Goal: Task Accomplishment & Management: Complete application form

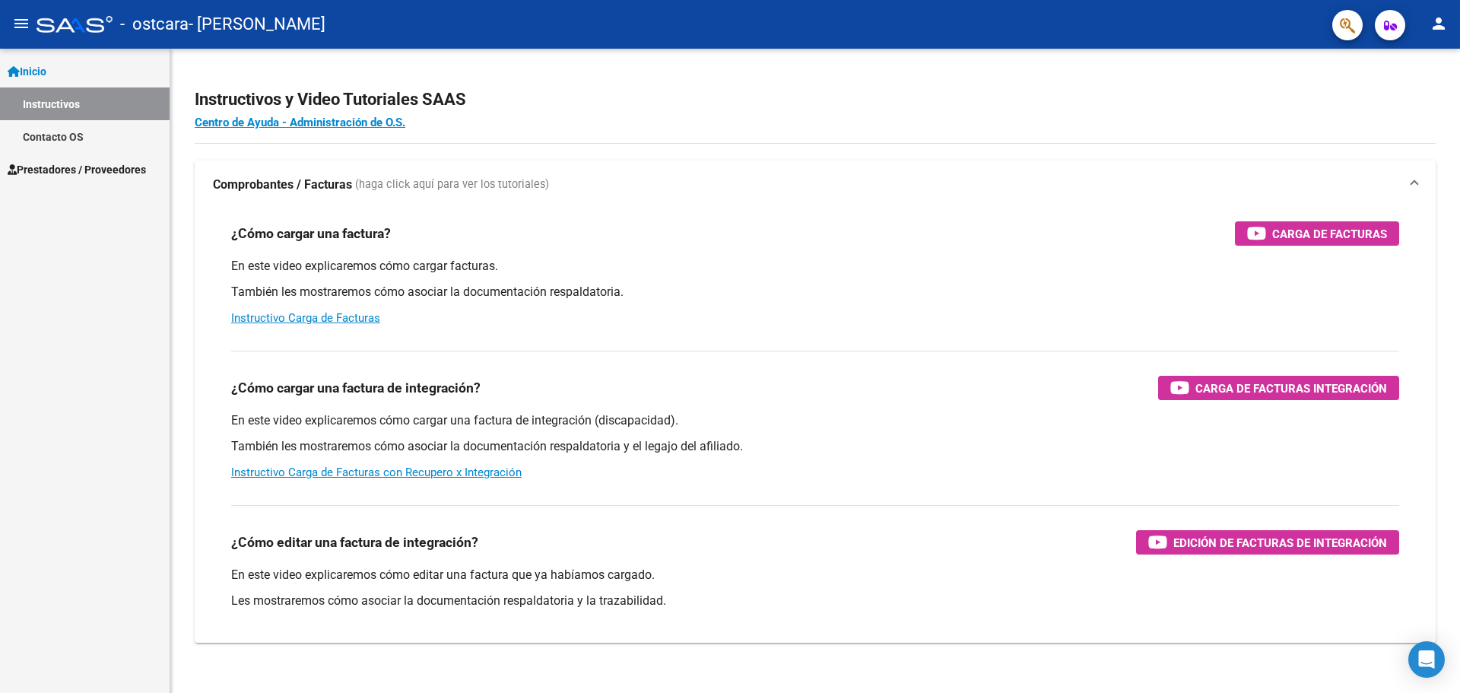
click at [49, 171] on span "Prestadores / Proveedores" at bounding box center [77, 169] width 138 height 17
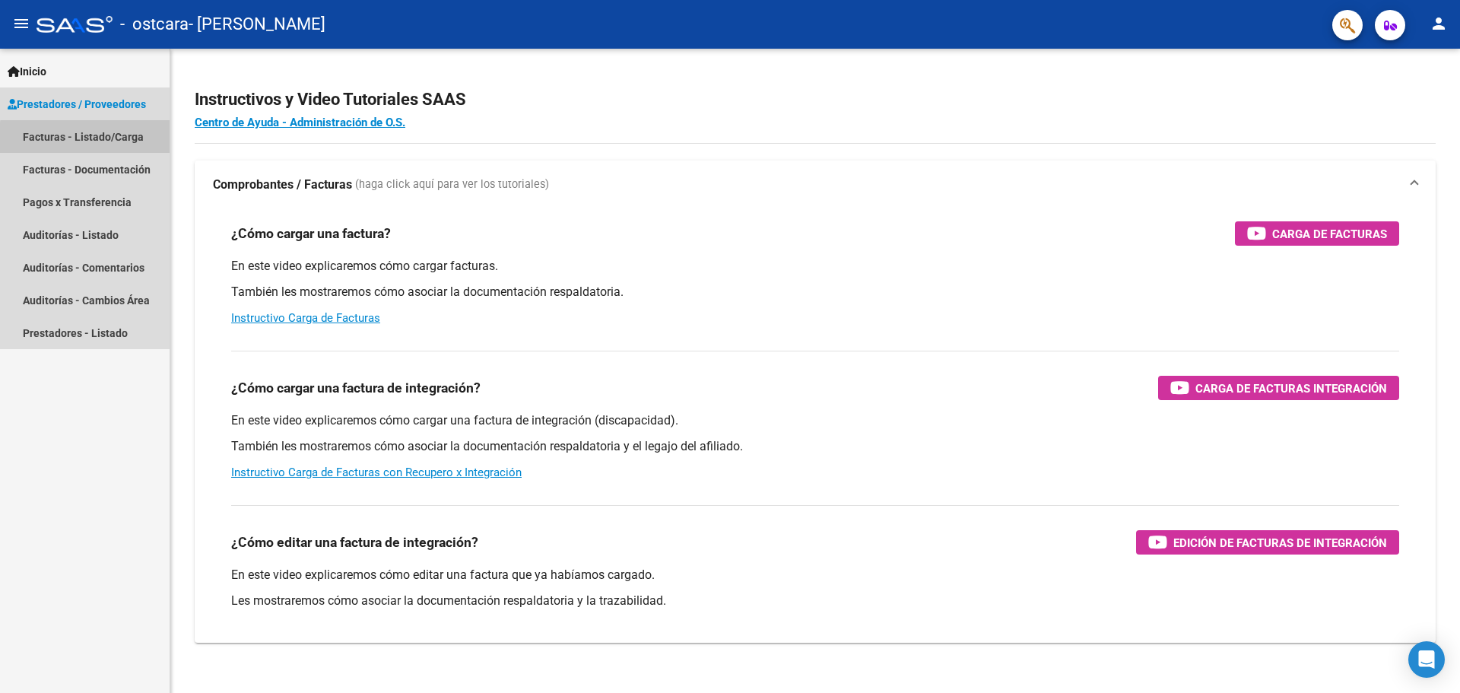
click at [89, 138] on link "Facturas - Listado/Carga" at bounding box center [85, 136] width 170 height 33
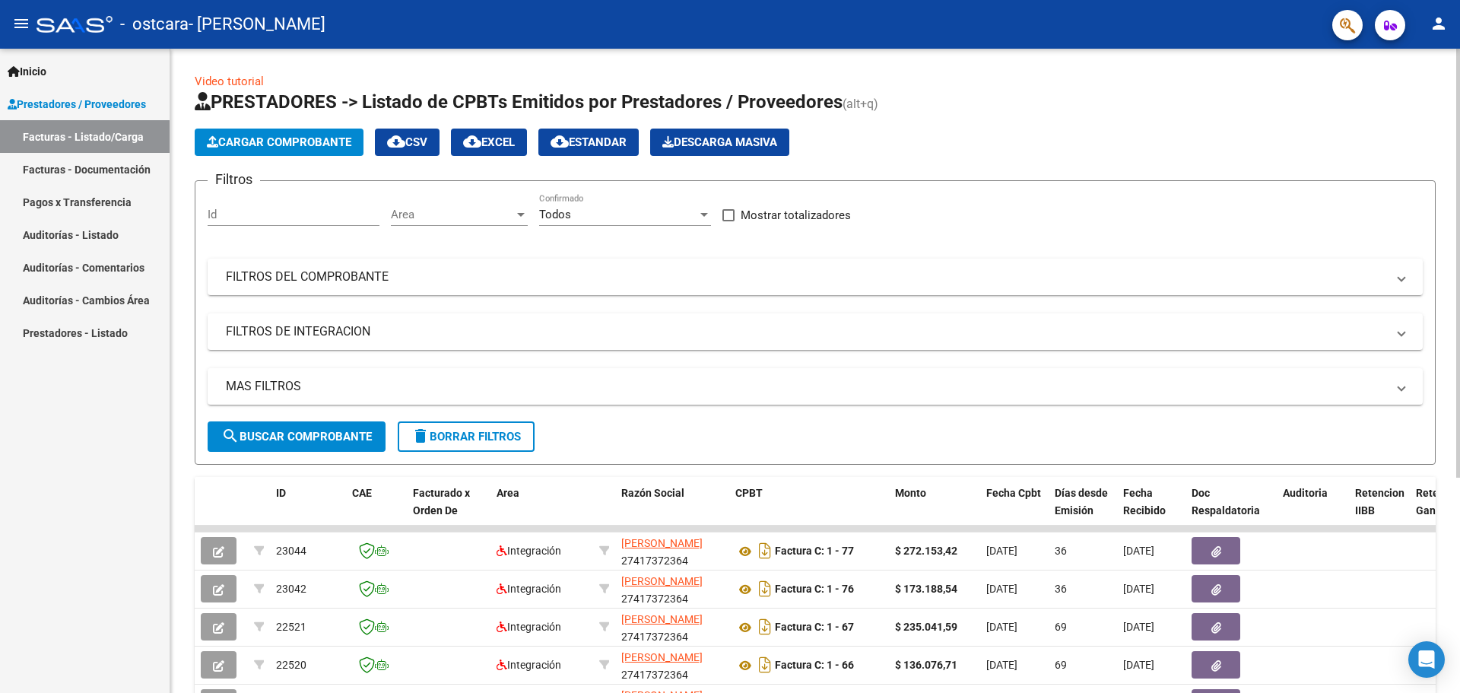
click at [297, 144] on span "Cargar Comprobante" at bounding box center [279, 142] width 144 height 14
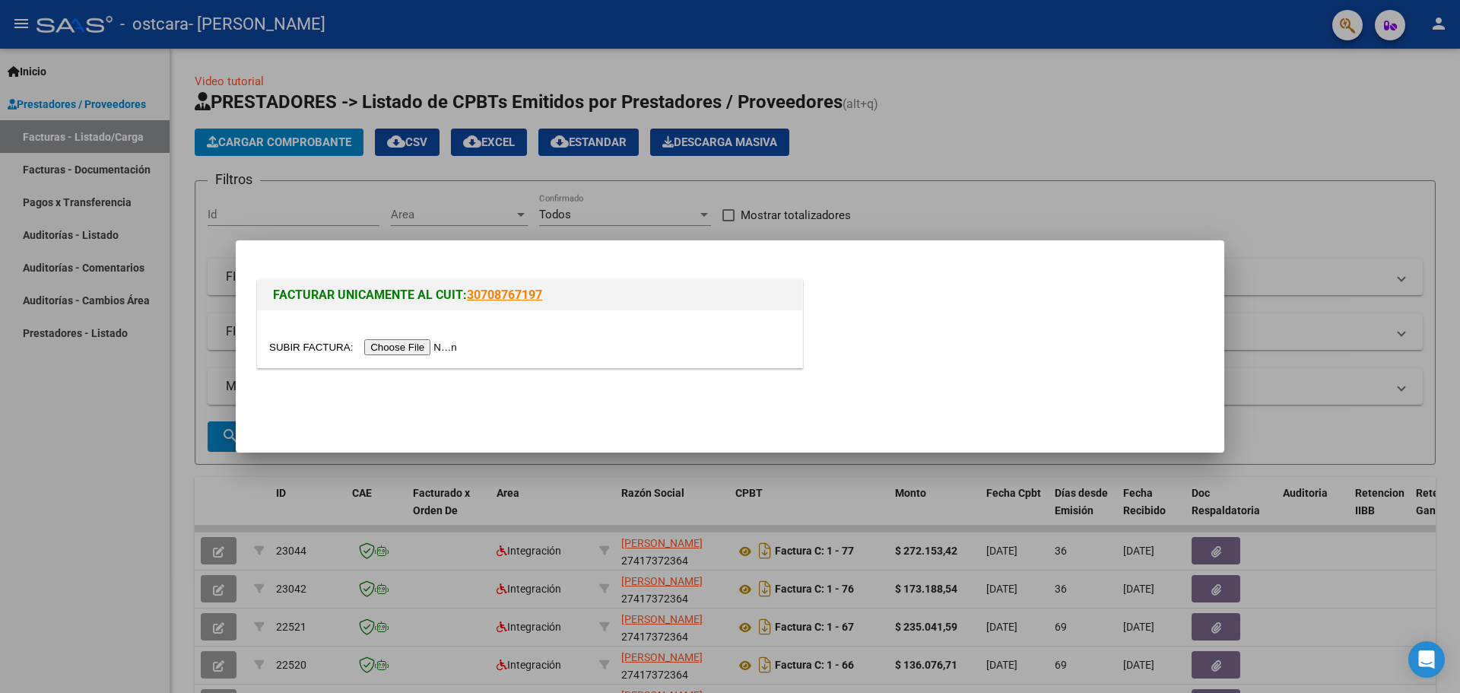
click at [411, 350] on input "file" at bounding box center [365, 347] width 192 height 16
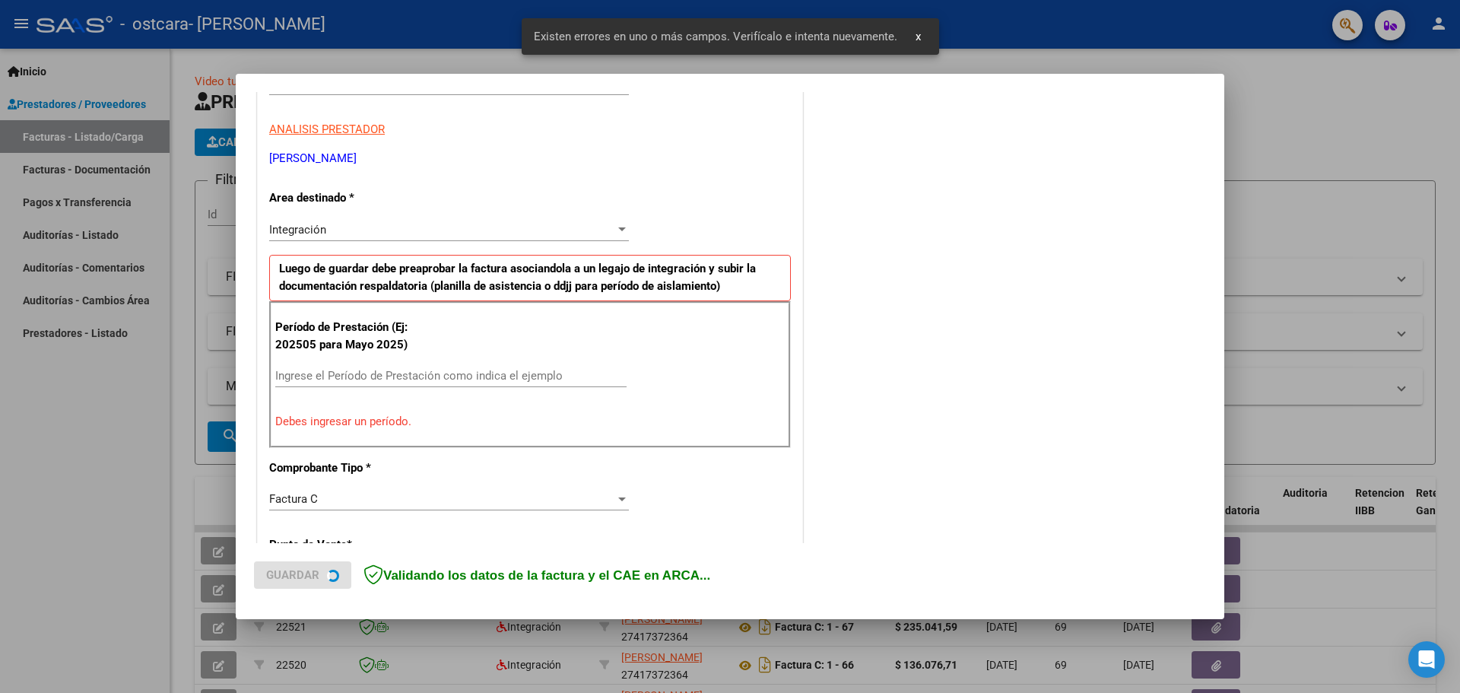
scroll to position [276, 0]
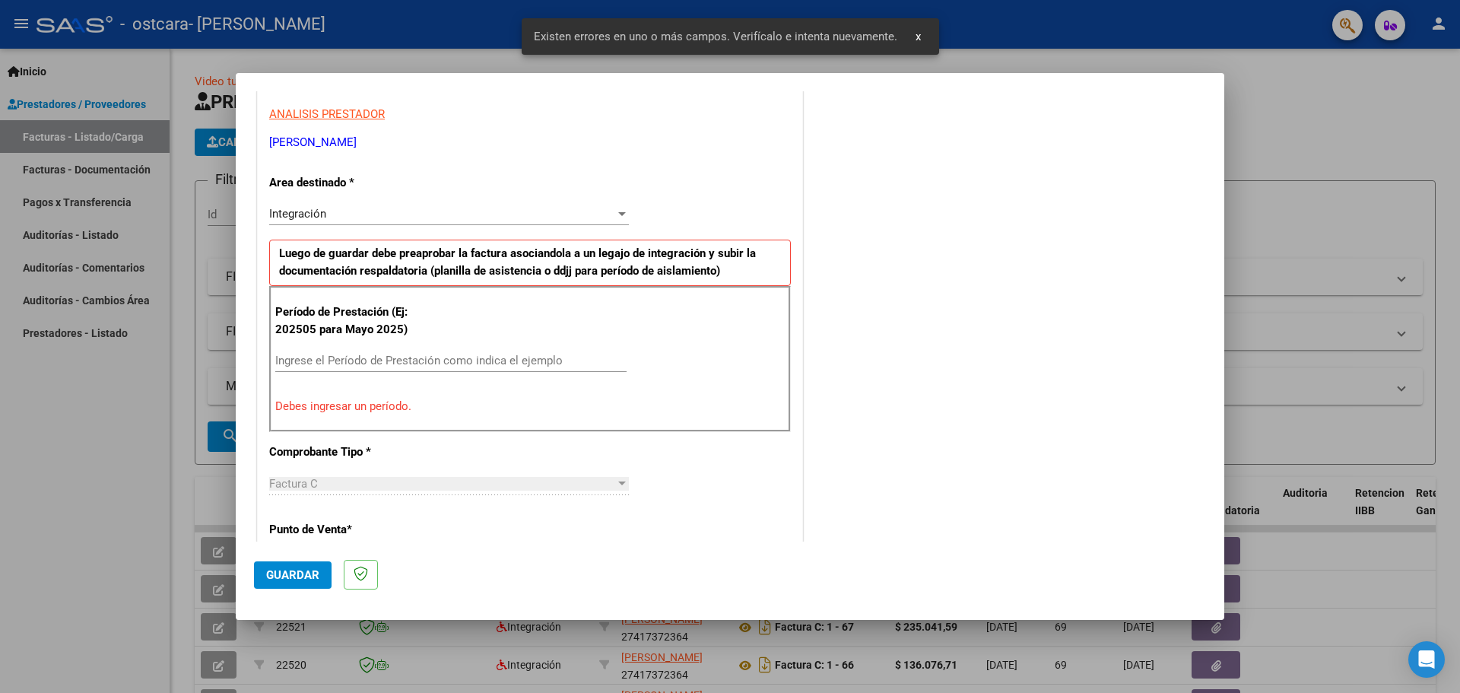
click at [354, 404] on p "Debes ingresar un período." at bounding box center [530, 406] width 510 height 17
click at [369, 357] on input "Ingrese el Período de Prestación como indica el ejemplo" at bounding box center [450, 361] width 351 height 14
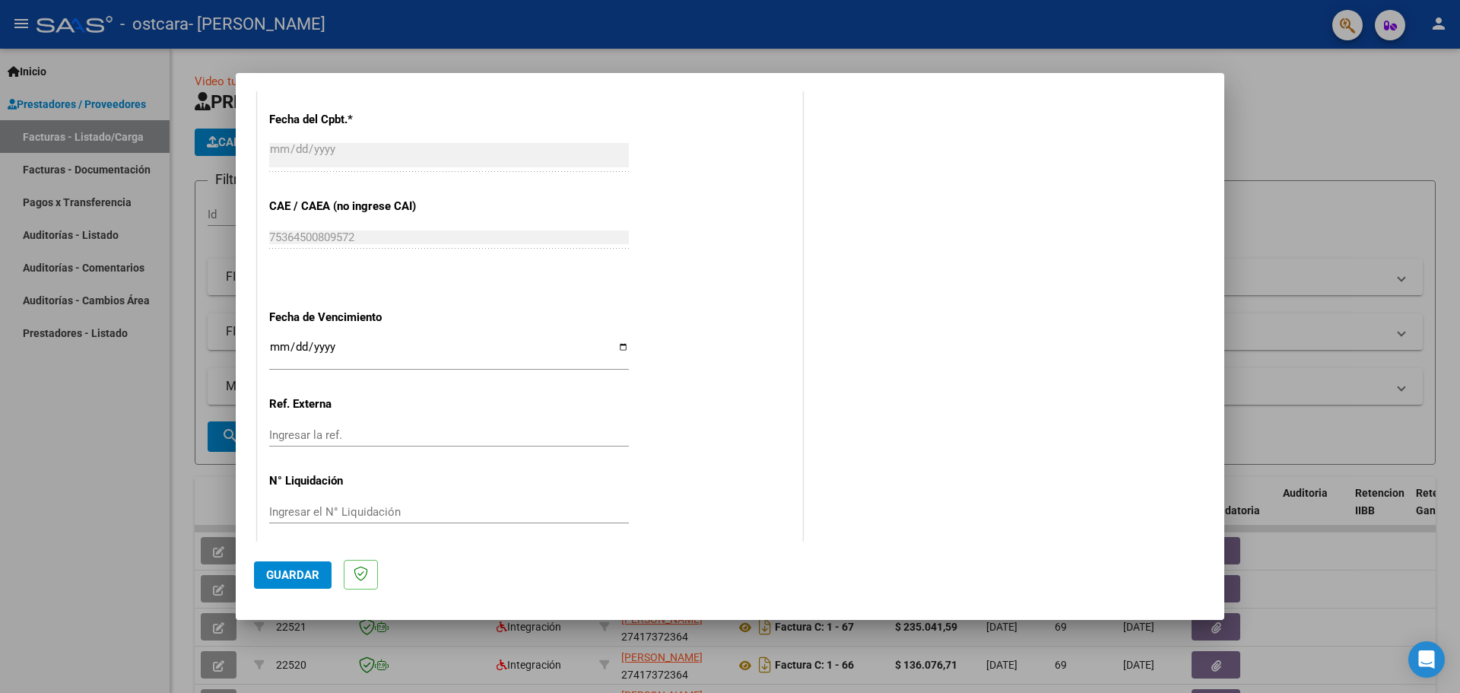
scroll to position [888, 0]
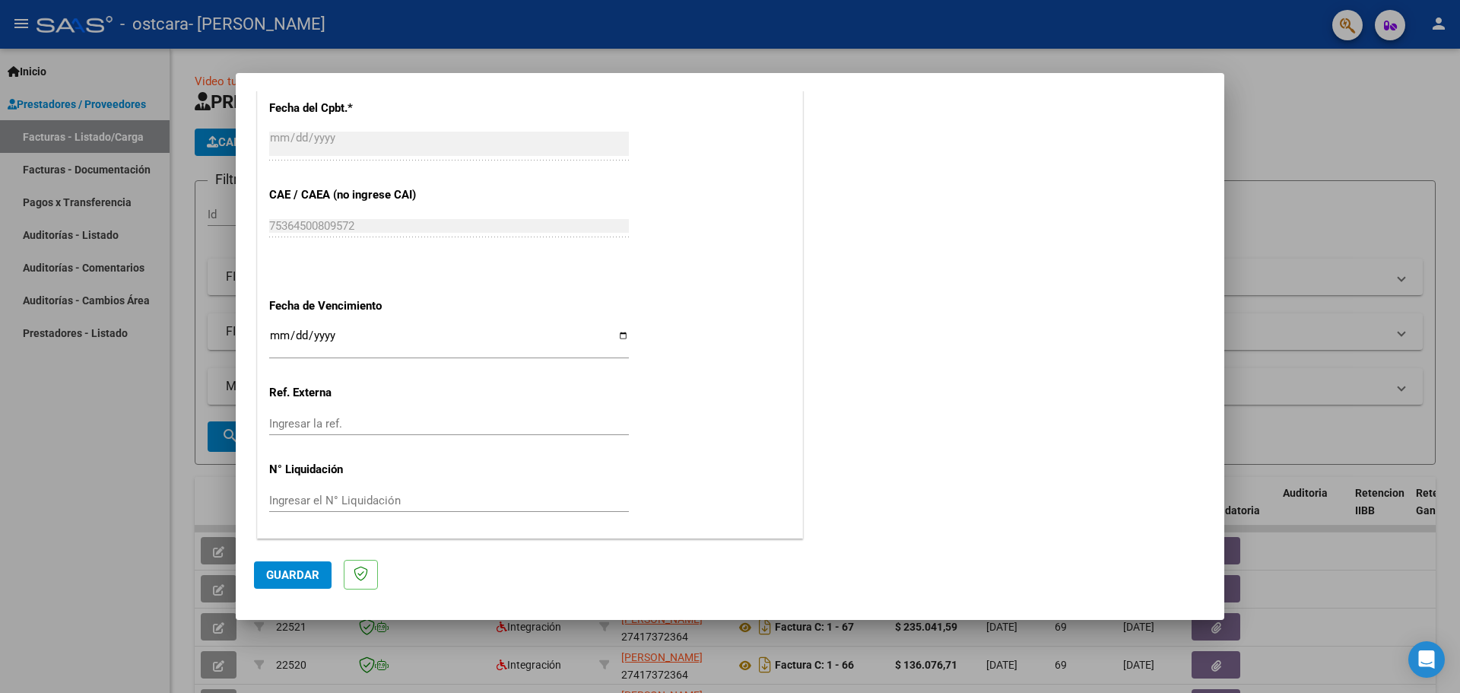
type input "202508"
click at [614, 331] on input "Ingresar la fecha" at bounding box center [449, 341] width 360 height 24
type input "[DATE]"
click at [289, 579] on span "Guardar" at bounding box center [292, 575] width 53 height 14
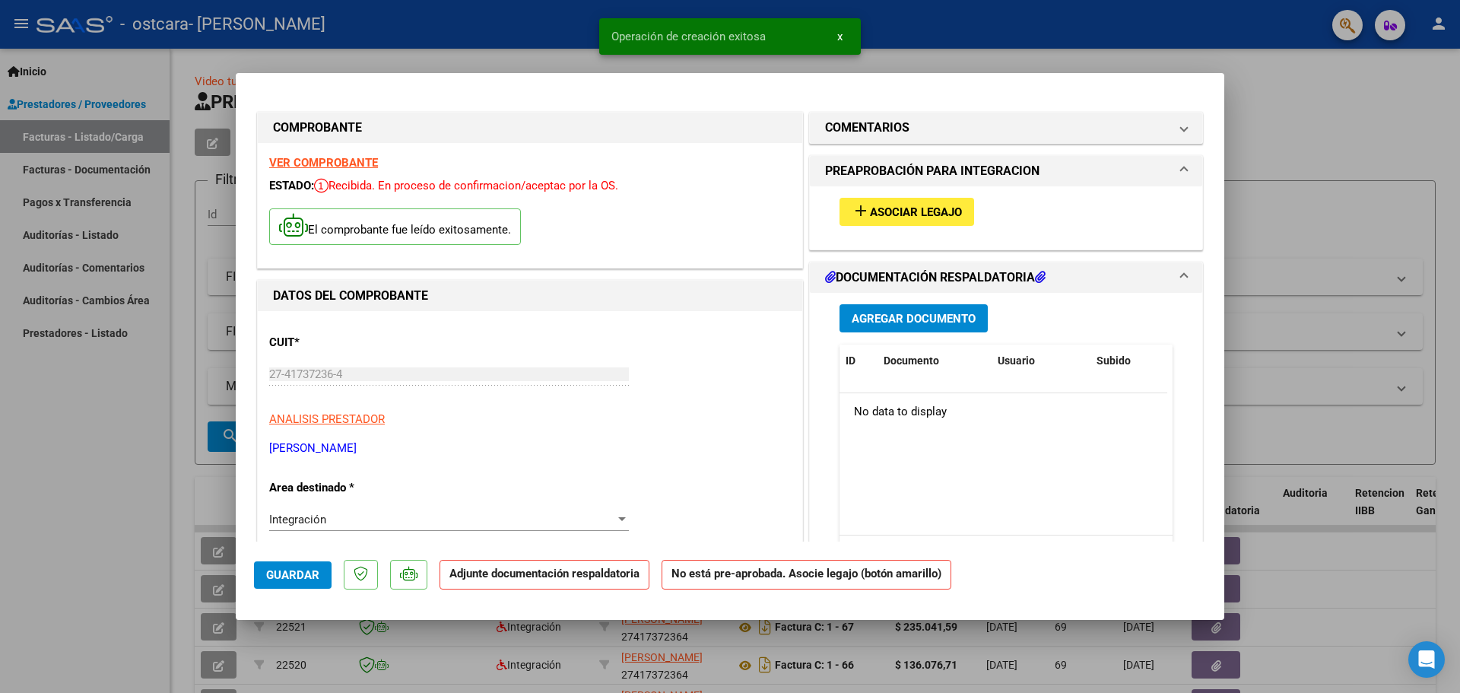
click at [915, 202] on button "add Asociar Legajo" at bounding box center [907, 212] width 135 height 28
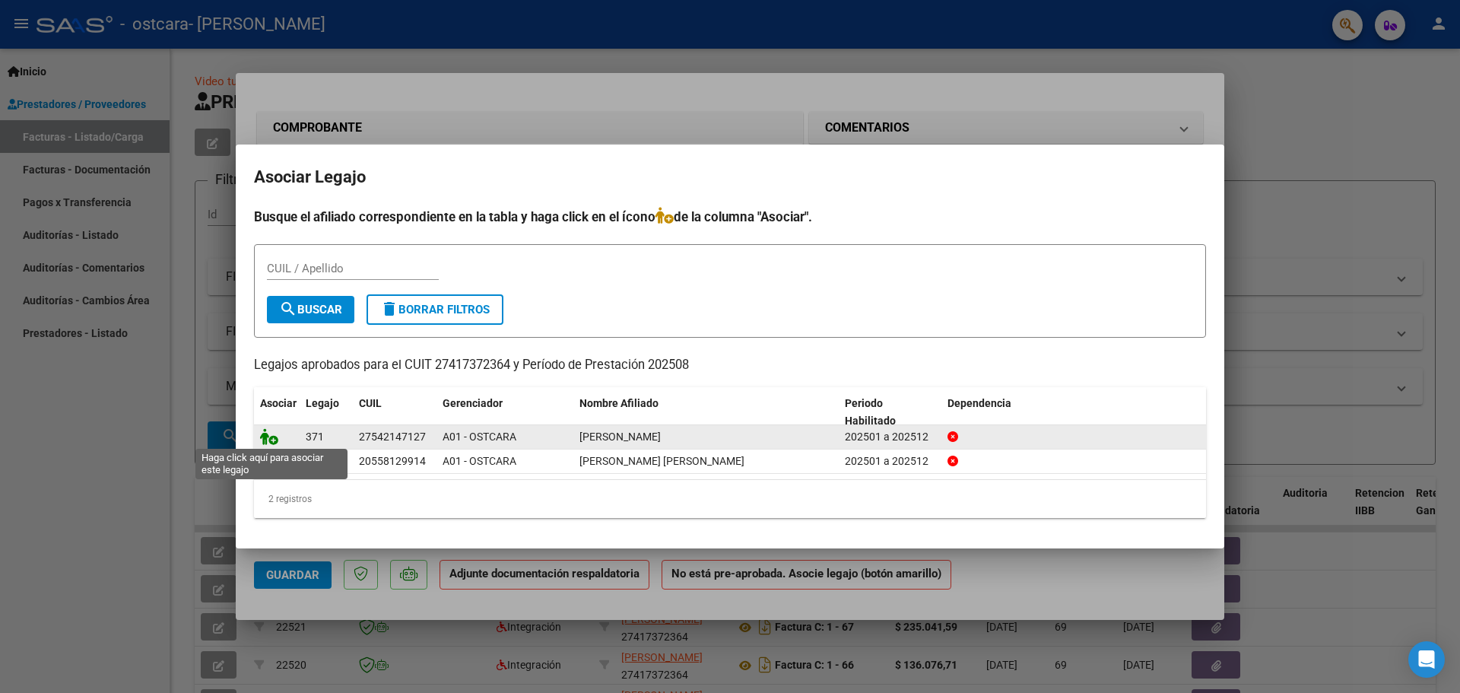
click at [271, 438] on icon at bounding box center [269, 436] width 18 height 17
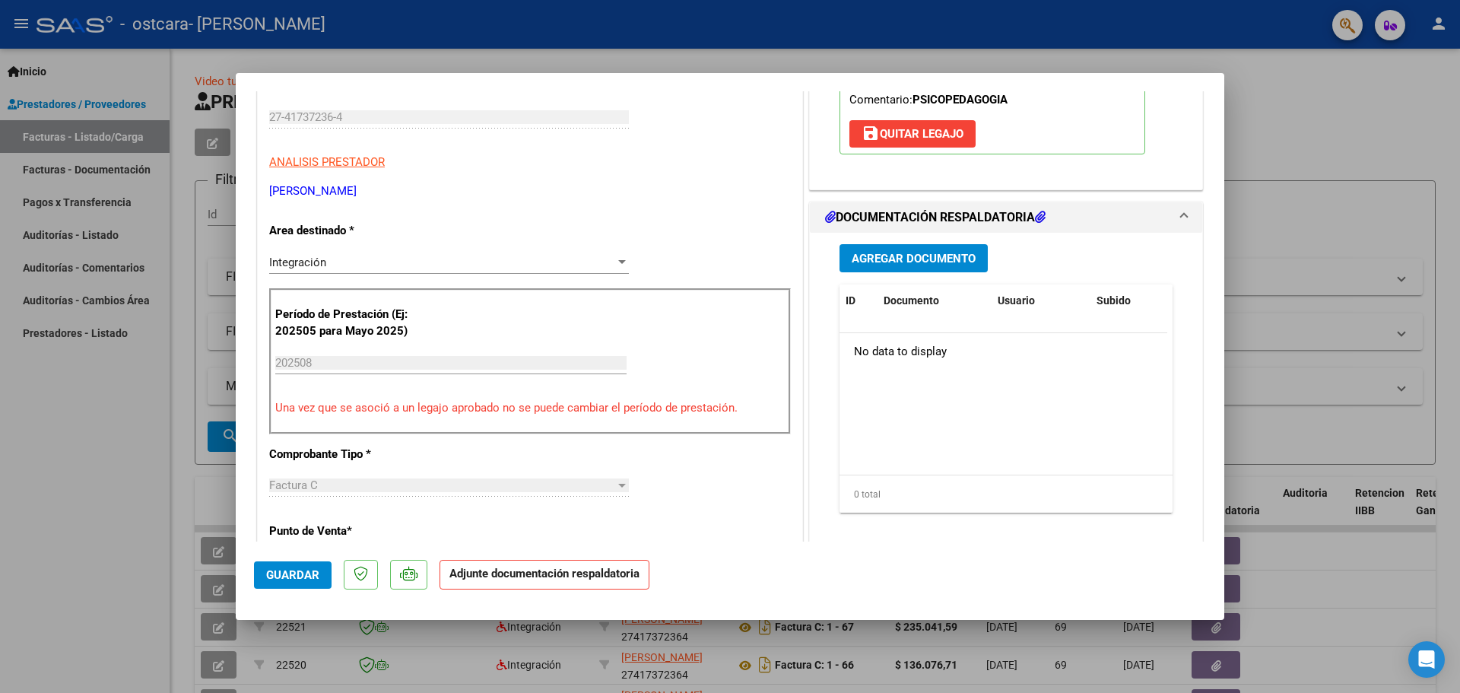
scroll to position [228, 0]
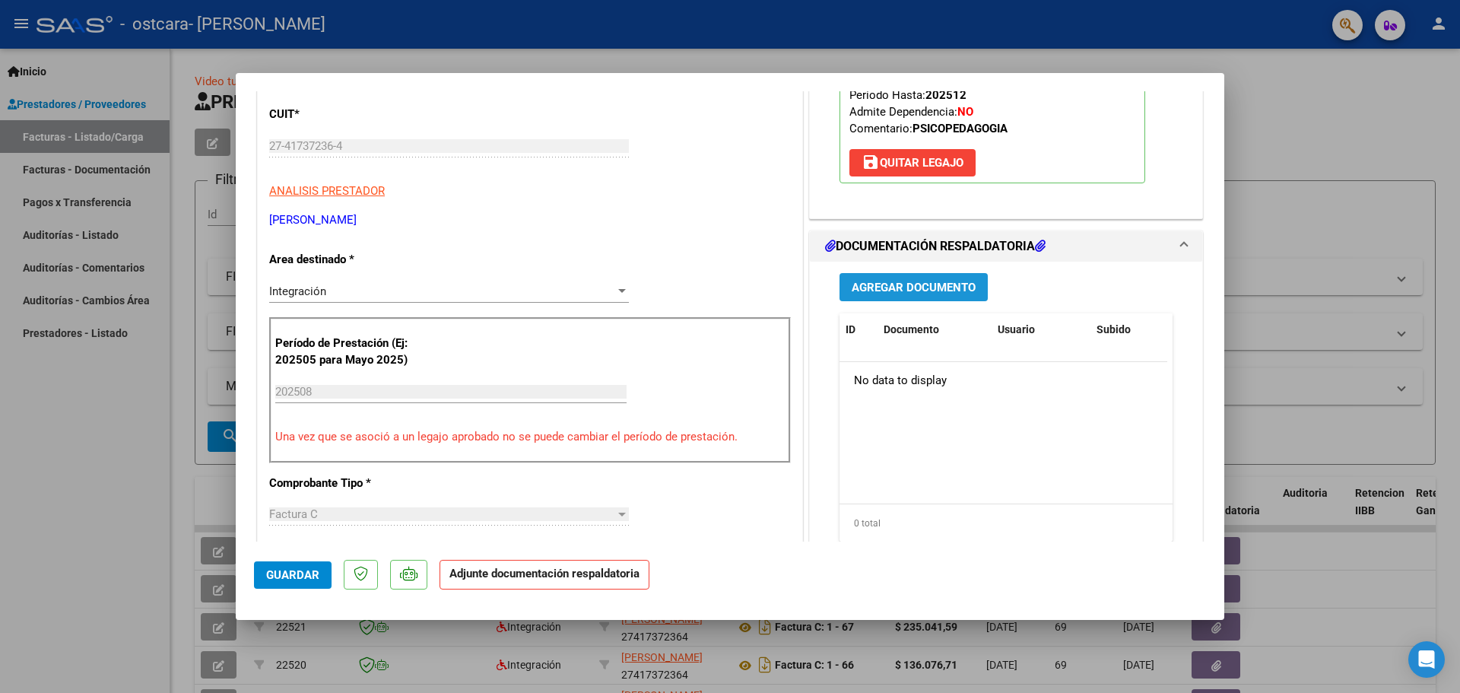
click at [923, 294] on span "Agregar Documento" at bounding box center [914, 288] width 124 height 14
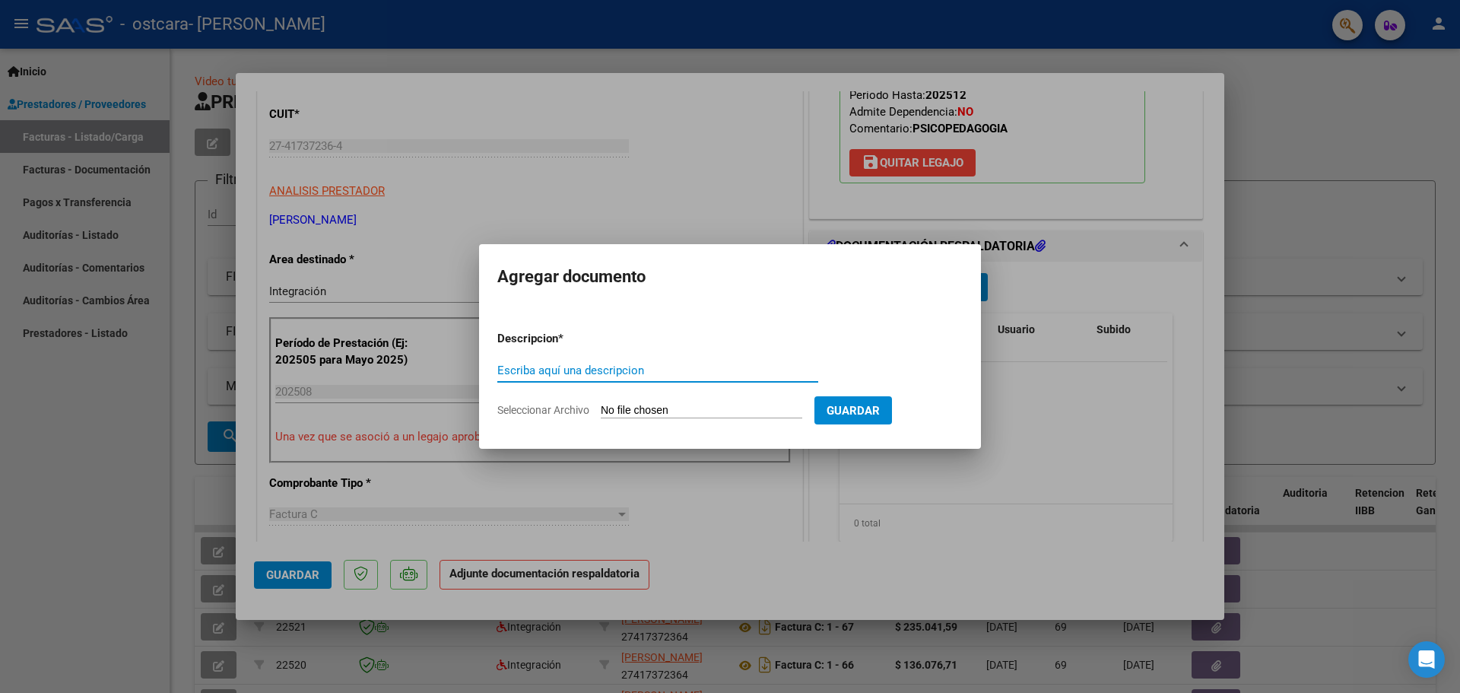
click at [583, 372] on input "Escriba aquí una descripcion" at bounding box center [657, 371] width 321 height 14
type input "Asistencia"
click at [617, 408] on input "Seleccionar Archivo" at bounding box center [702, 411] width 202 height 14
type input "C:\fakepath\Asistencia Morena.pdf"
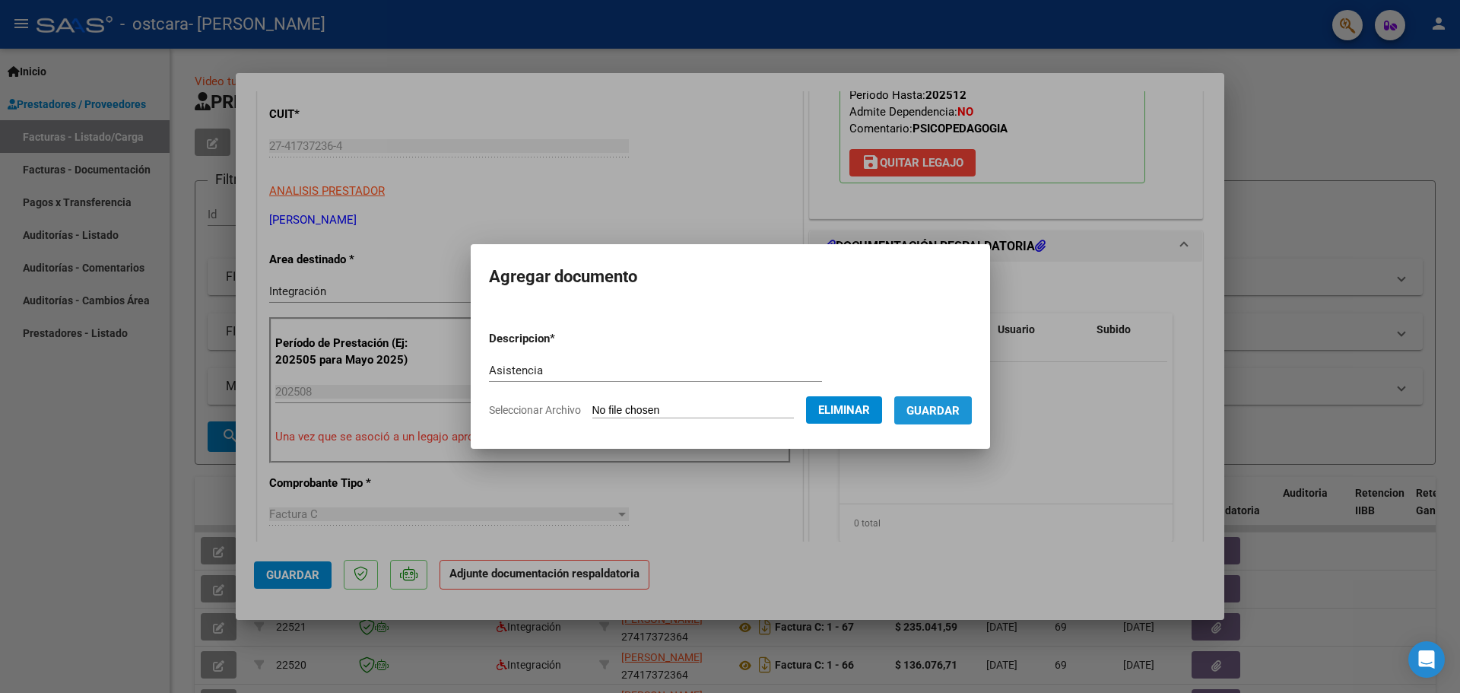
click at [943, 414] on span "Guardar" at bounding box center [932, 411] width 53 height 14
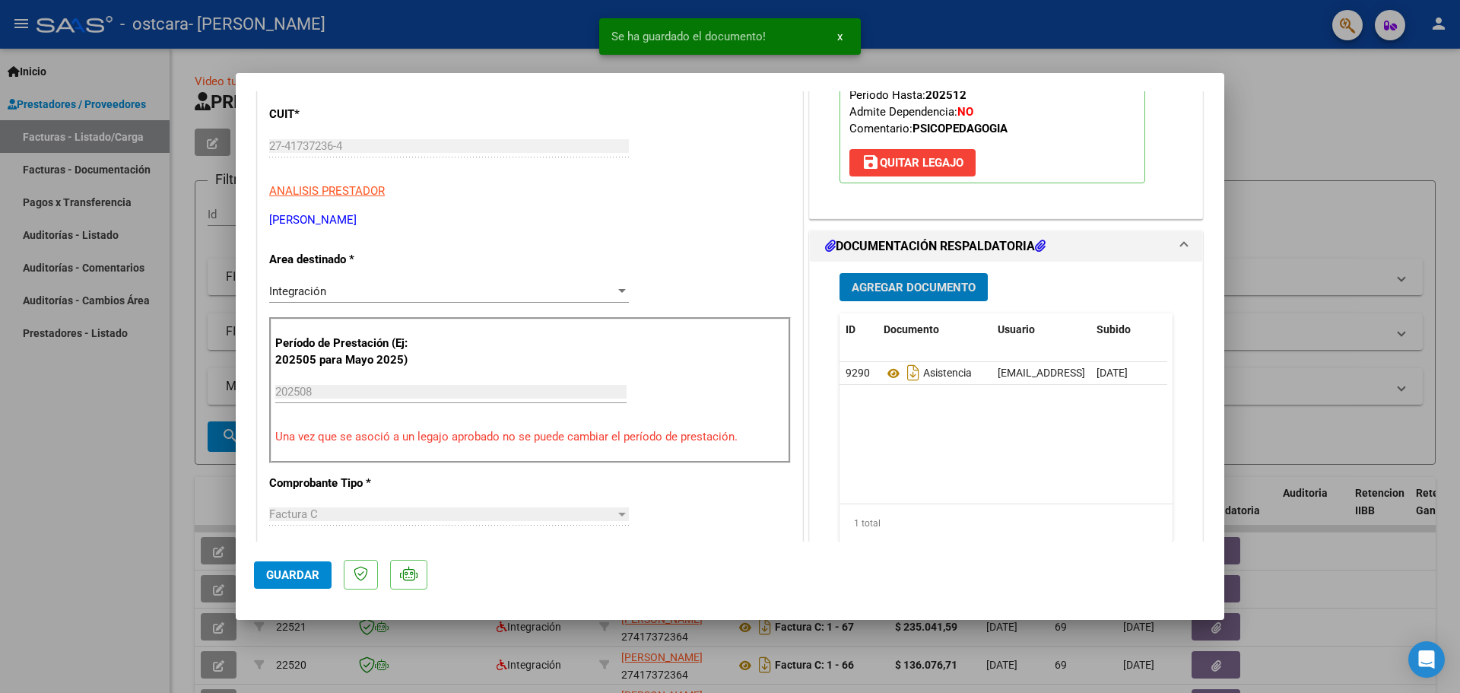
click at [291, 572] on span "Guardar" at bounding box center [292, 575] width 53 height 14
click at [284, 572] on span "Guardar" at bounding box center [292, 575] width 53 height 14
click at [162, 479] on div at bounding box center [730, 346] width 1460 height 693
type input "$ 0,00"
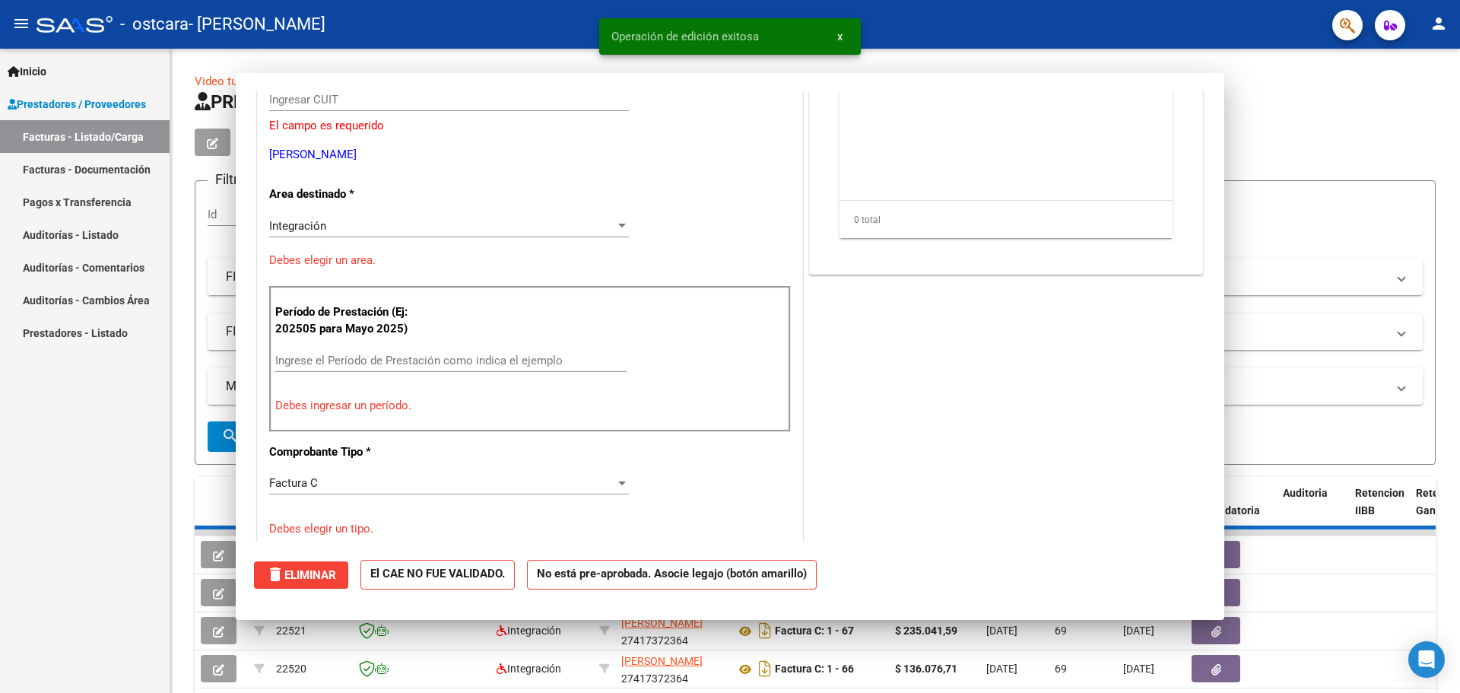
scroll to position [182, 0]
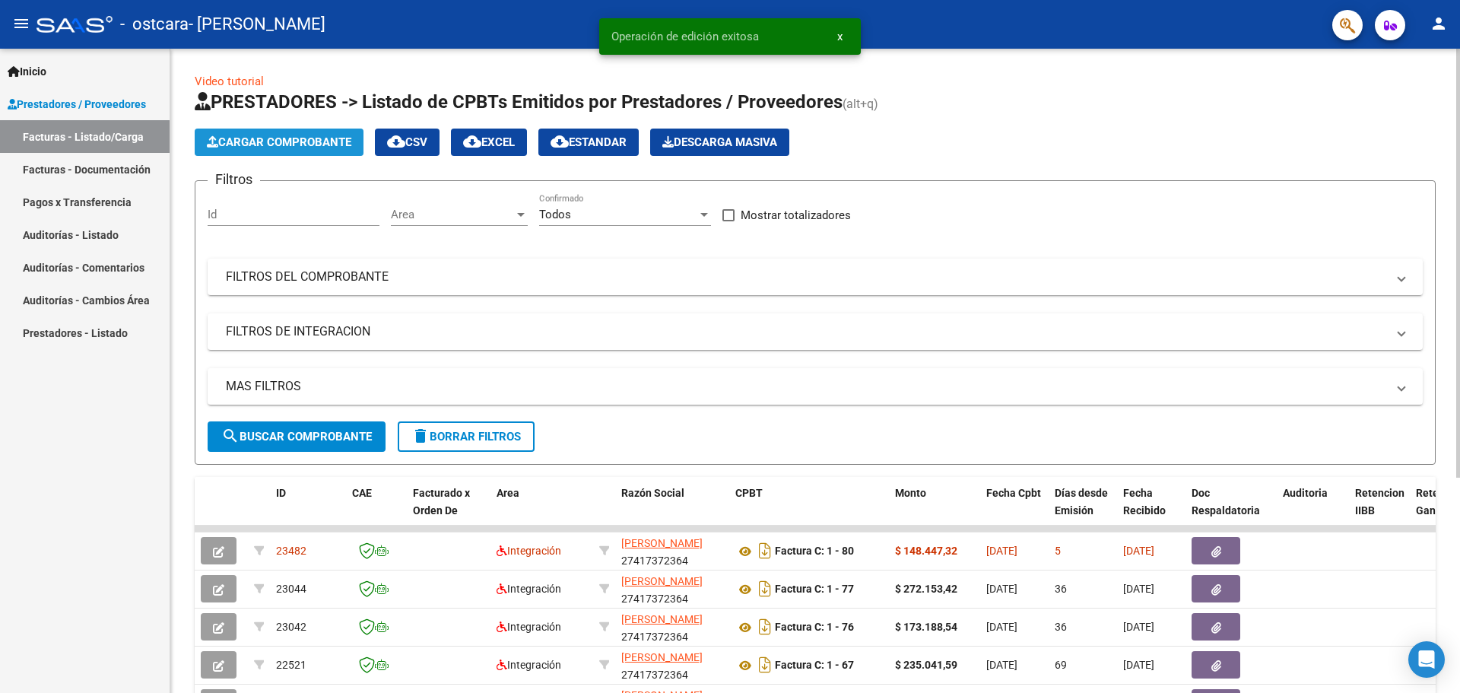
click at [256, 135] on span "Cargar Comprobante" at bounding box center [279, 142] width 144 height 14
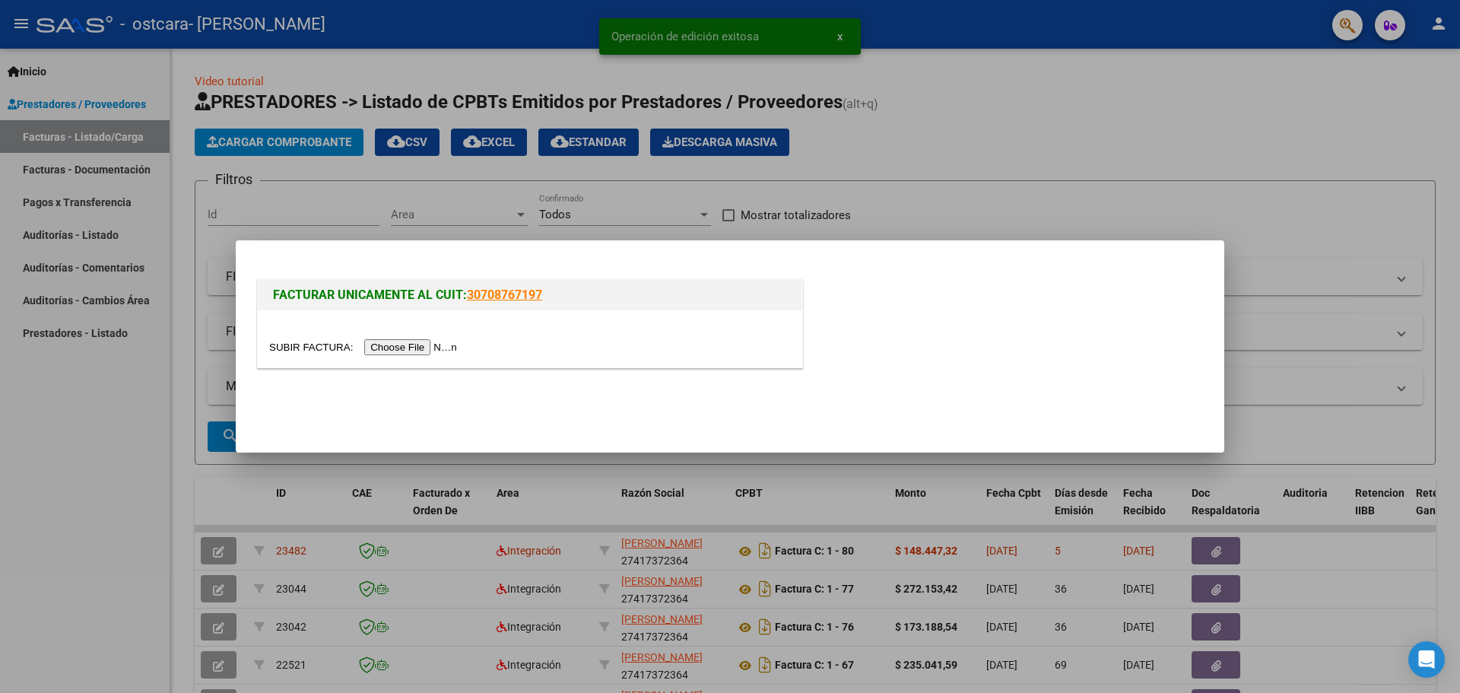
click at [449, 344] on input "file" at bounding box center [365, 347] width 192 height 16
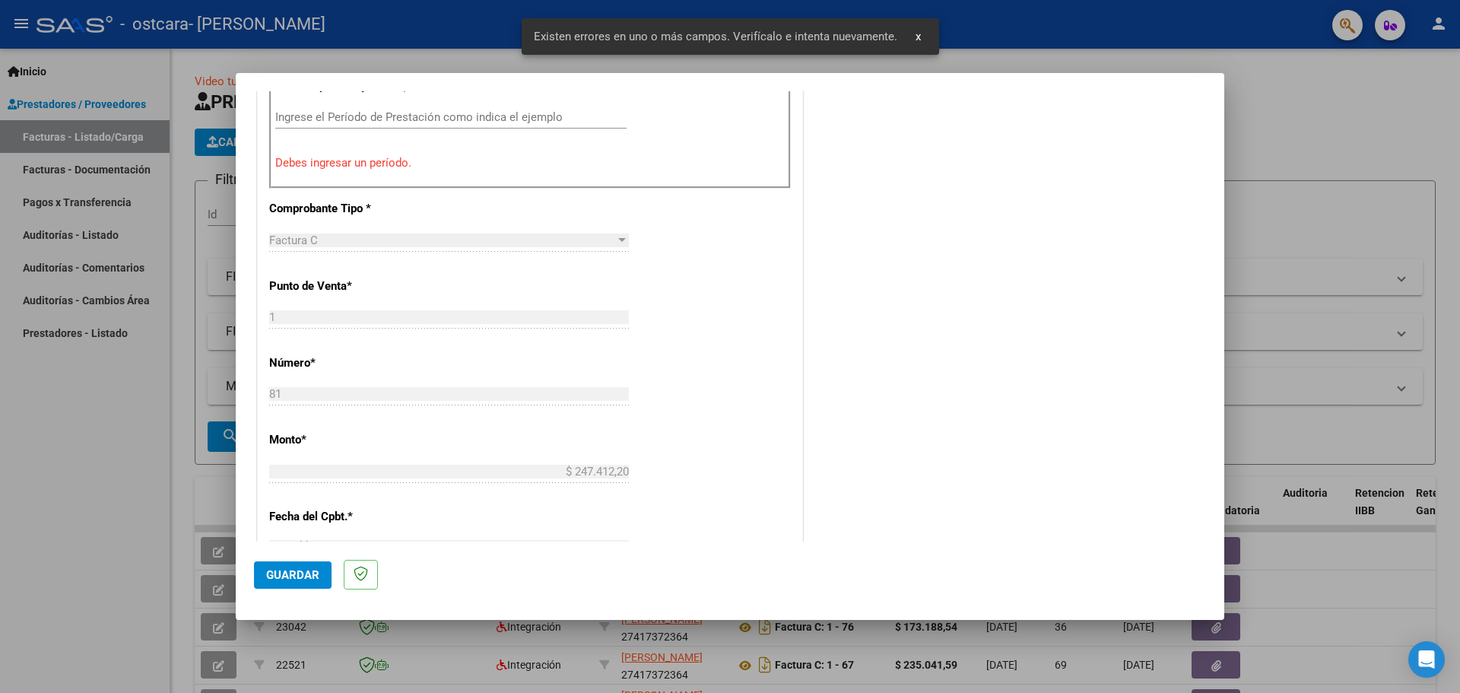
scroll to position [487, 0]
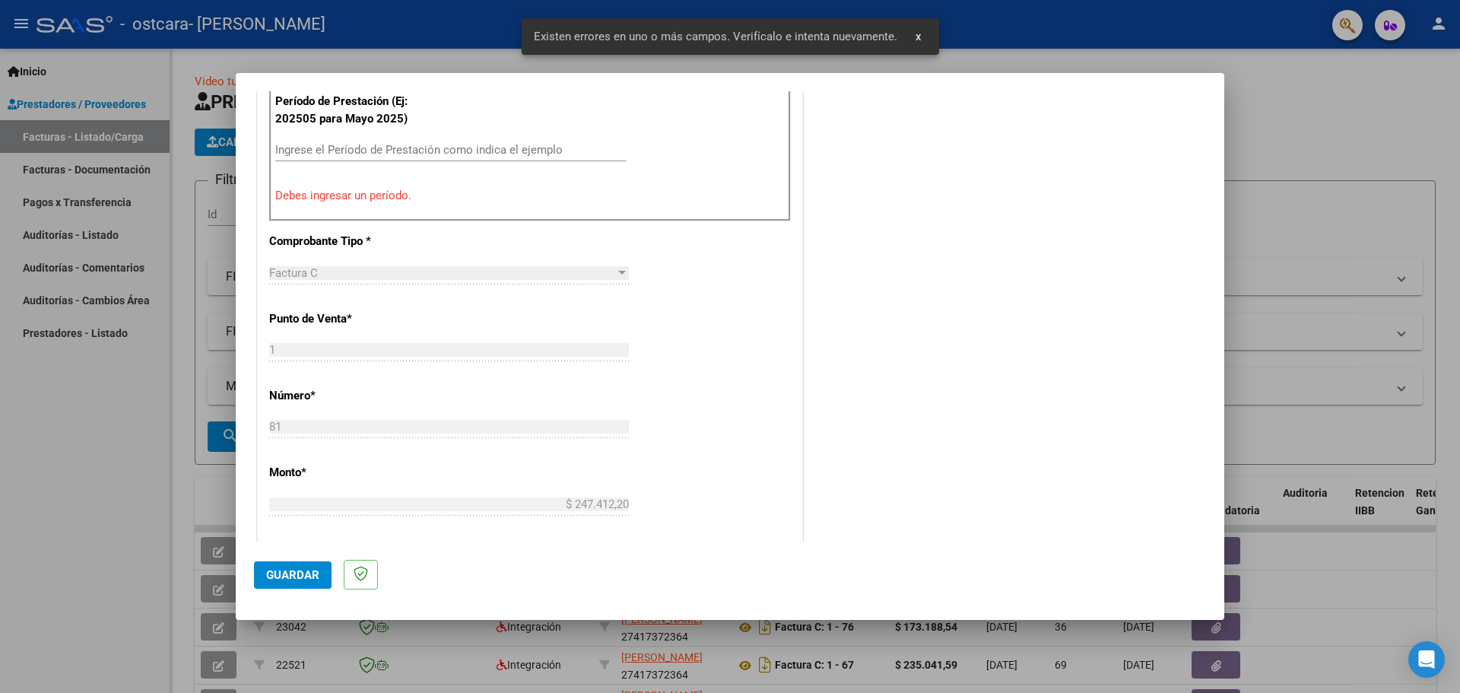
click at [356, 151] on input "Ingrese el Período de Prestación como indica el ejemplo" at bounding box center [450, 150] width 351 height 14
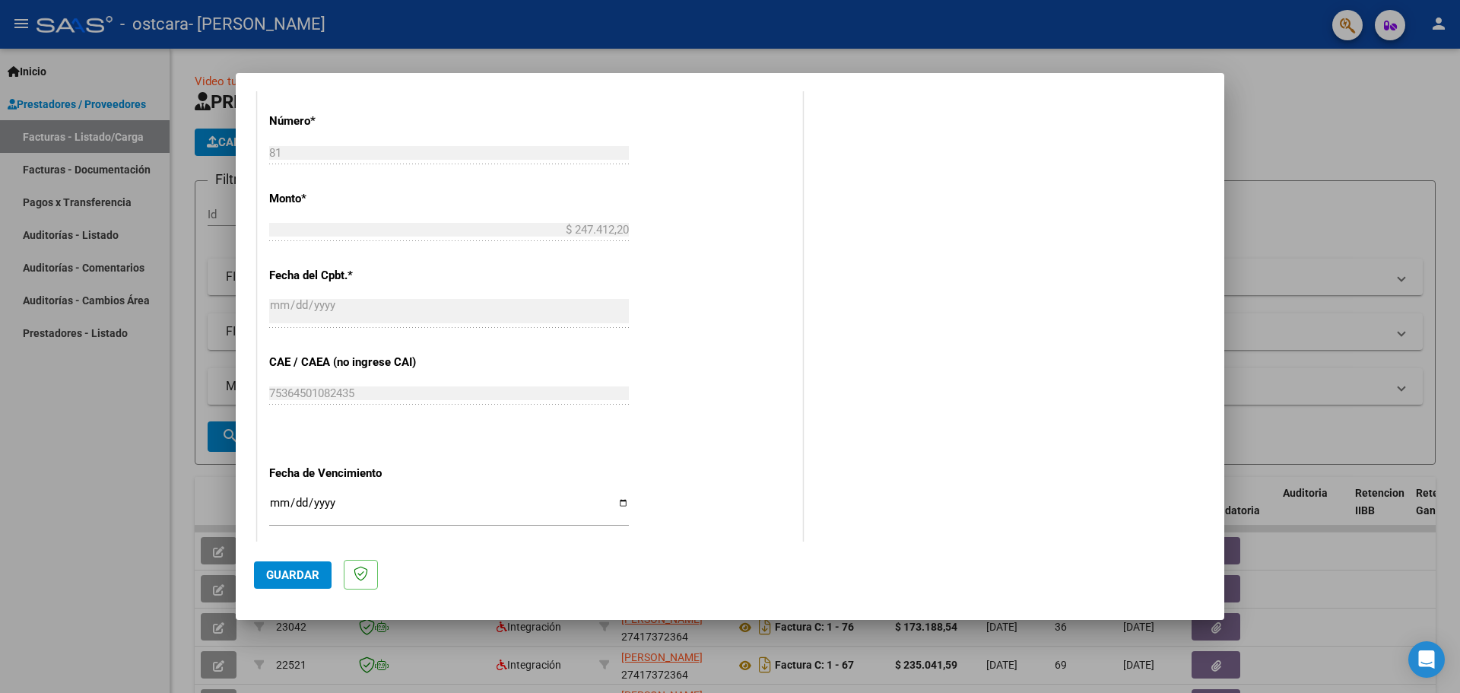
scroll to position [867, 0]
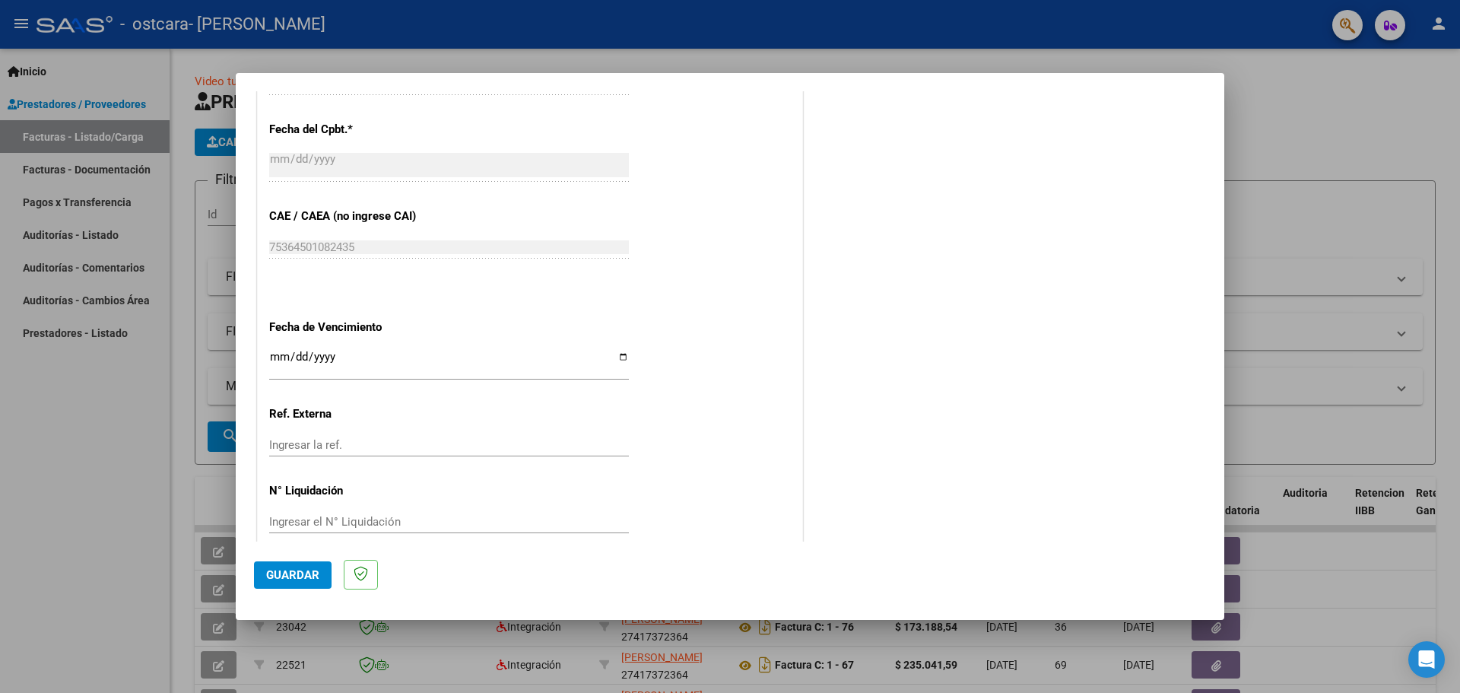
type input "202508"
click at [620, 358] on input "Ingresar la fecha" at bounding box center [449, 363] width 360 height 24
type input "[DATE]"
click at [291, 569] on span "Guardar" at bounding box center [292, 575] width 53 height 14
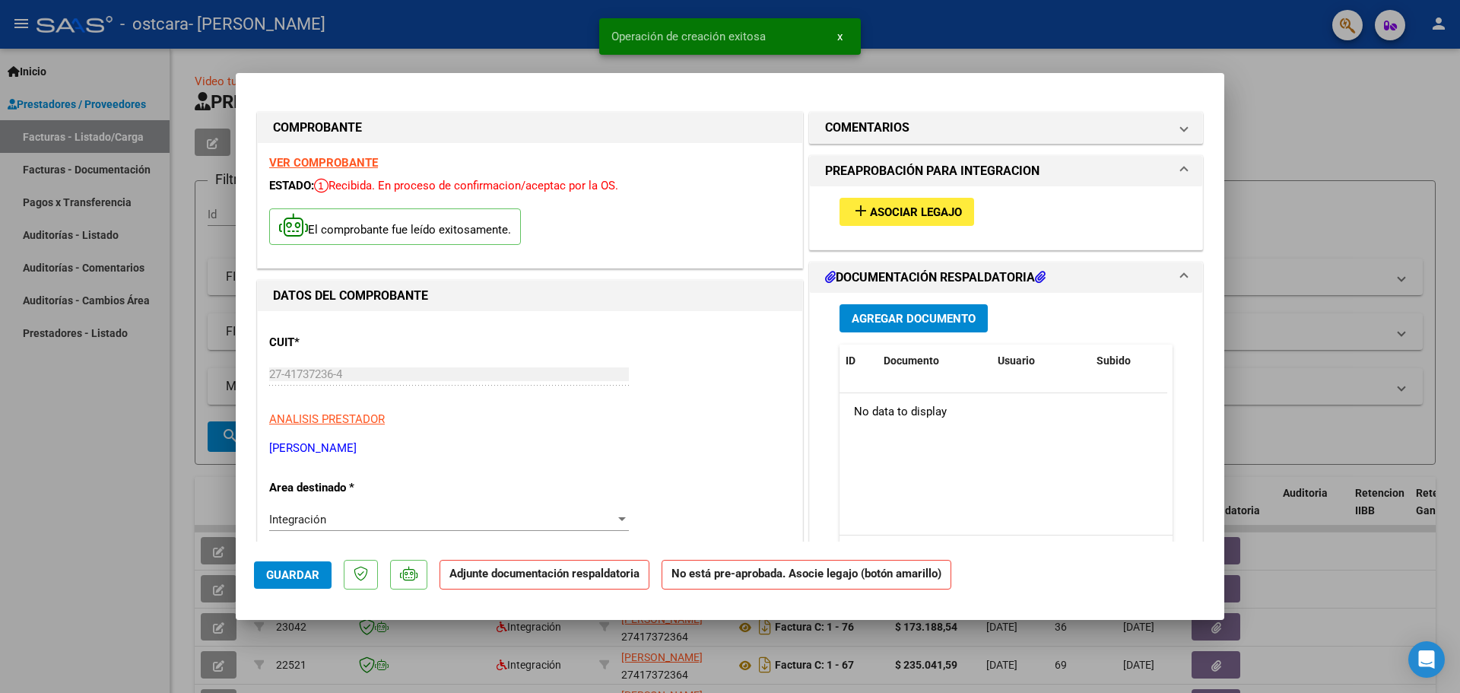
click at [918, 202] on button "add Asociar Legajo" at bounding box center [907, 212] width 135 height 28
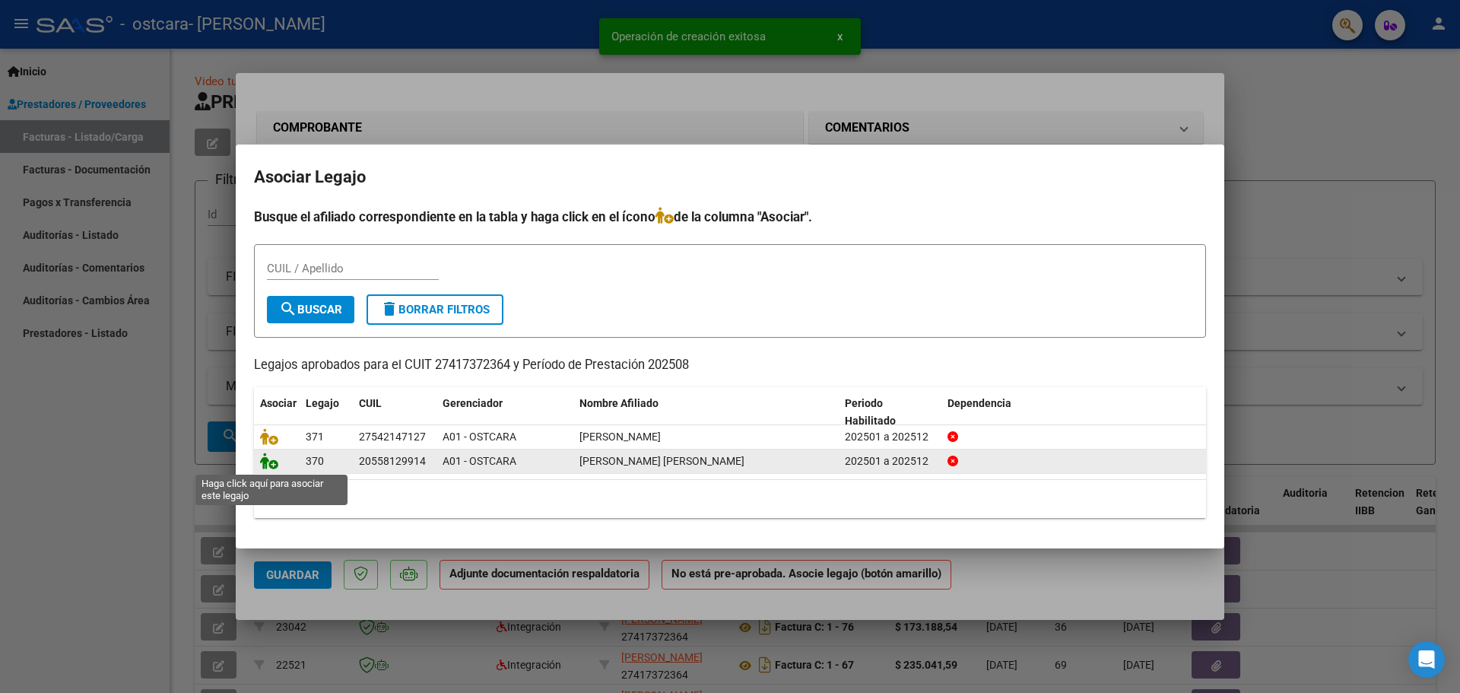
click at [268, 465] on icon at bounding box center [269, 460] width 18 height 17
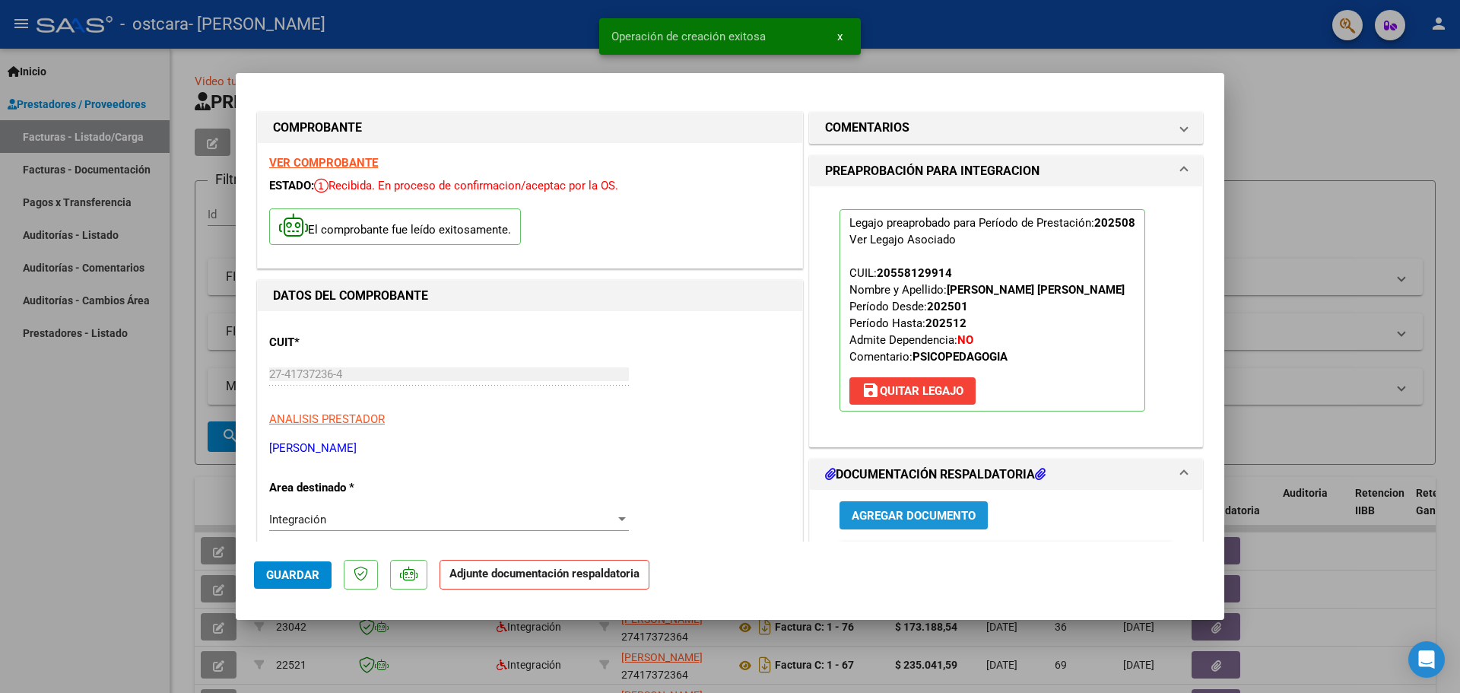
click at [891, 519] on span "Agregar Documento" at bounding box center [914, 516] width 124 height 14
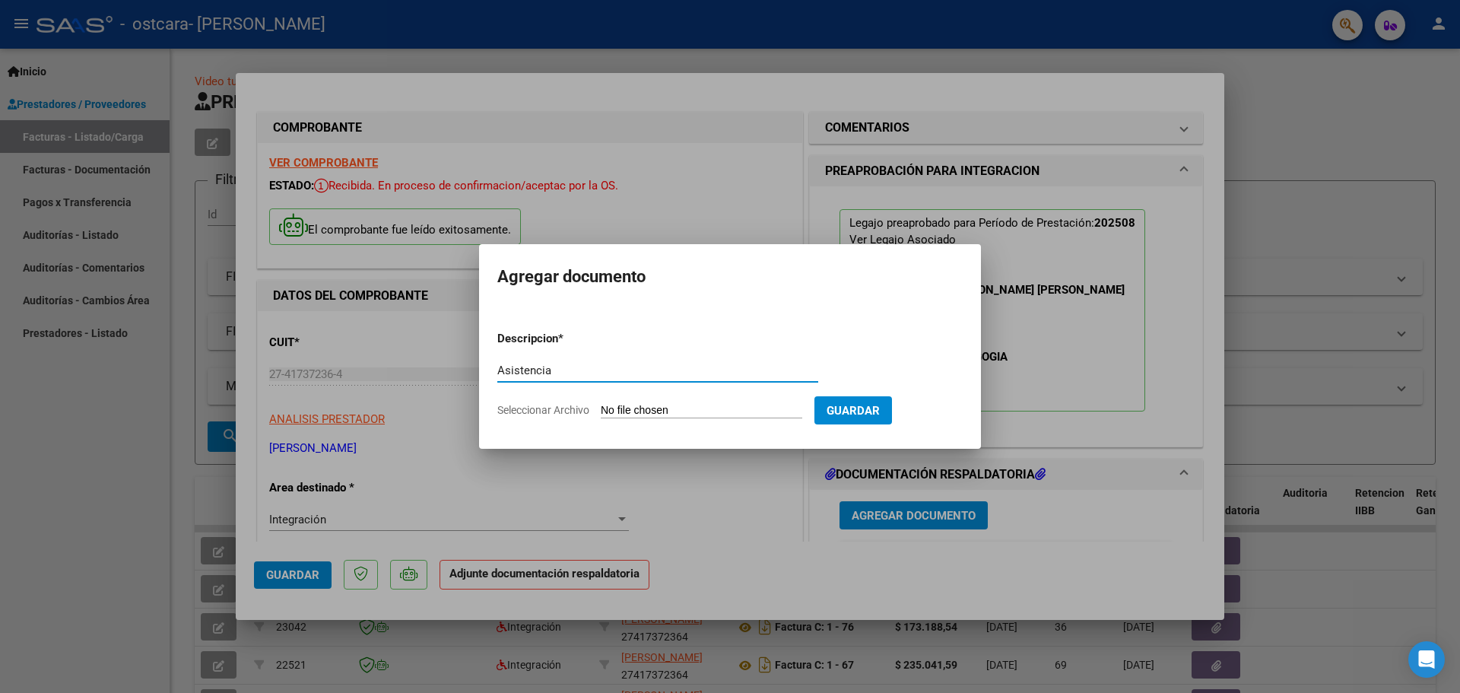
type input "Asistencia"
click at [664, 415] on input "Seleccionar Archivo" at bounding box center [702, 411] width 202 height 14
type input "C:\fakepath\Asistencia [PERSON_NAME].pdf"
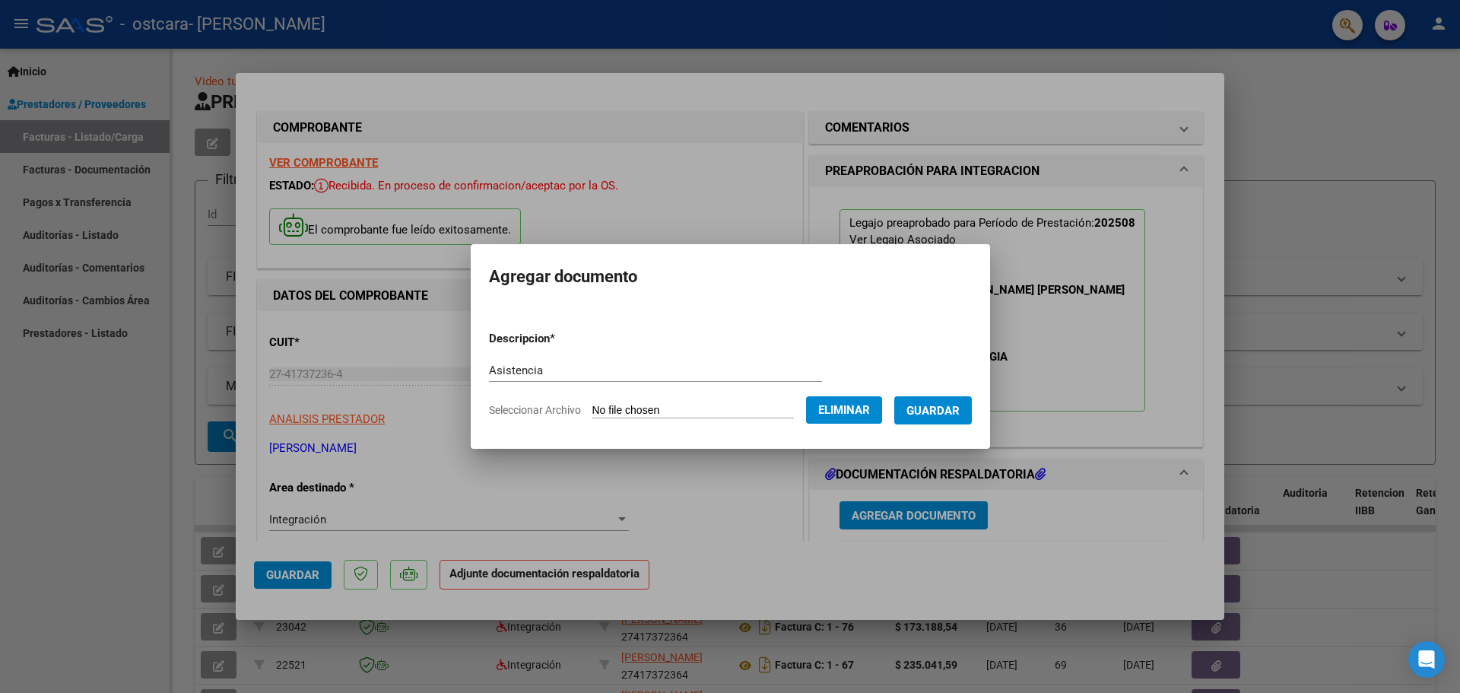
click at [960, 408] on span "Guardar" at bounding box center [932, 411] width 53 height 14
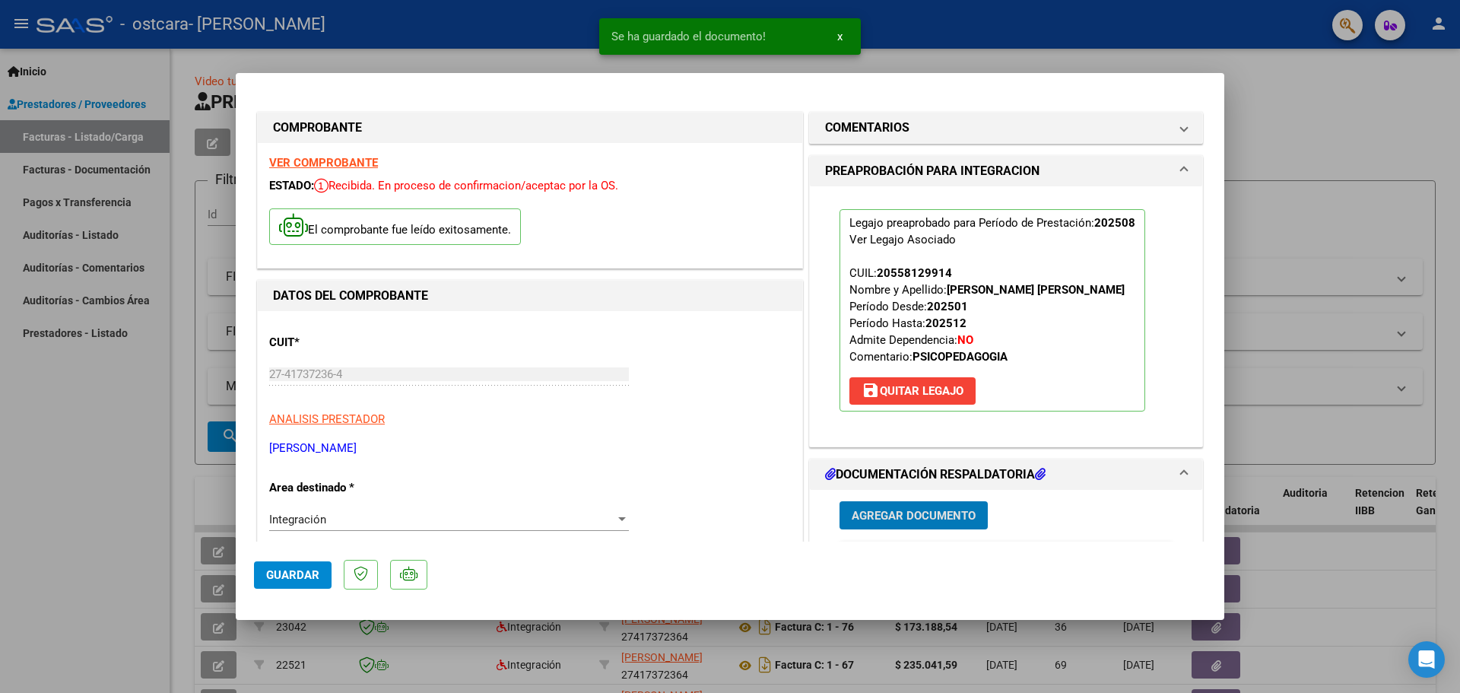
click at [324, 582] on button "Guardar" at bounding box center [293, 574] width 78 height 27
click at [303, 579] on span "Guardar" at bounding box center [292, 575] width 53 height 14
